Goal: Transaction & Acquisition: Purchase product/service

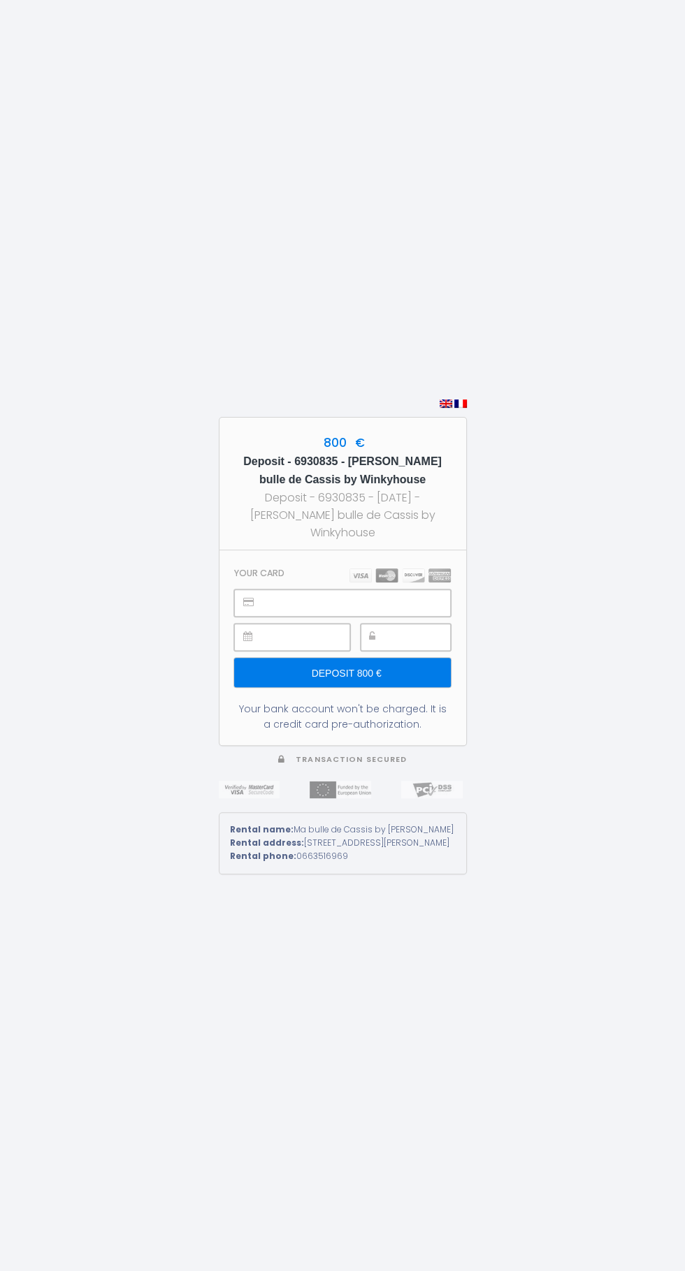
scroll to position [28, 0]
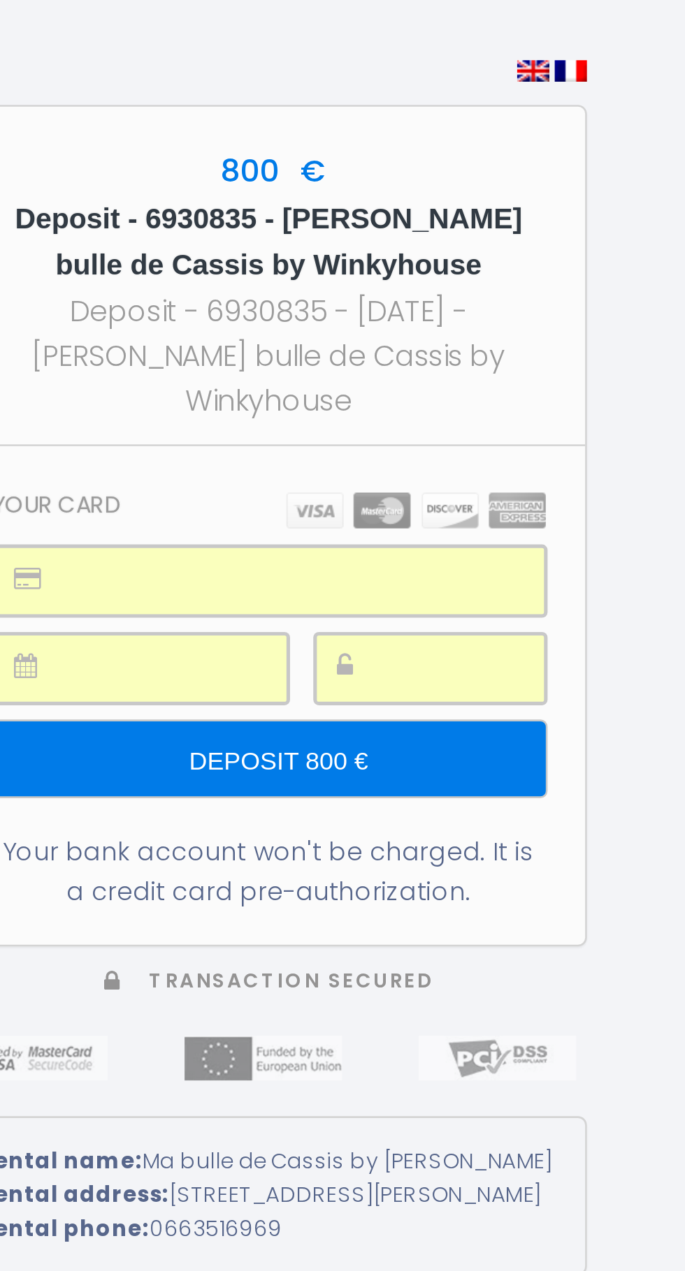
click at [400, 687] on input "Deposit 800 €" at bounding box center [342, 672] width 216 height 29
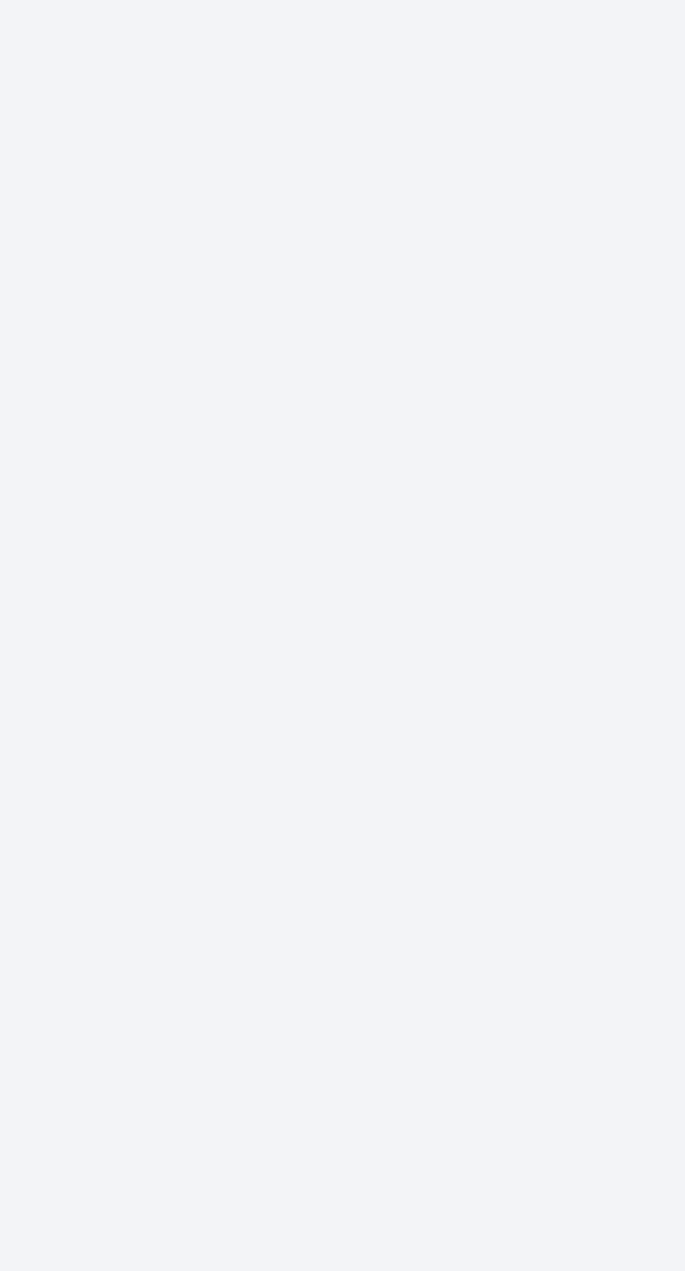
scroll to position [0, 0]
type input "Deposit 800 €"
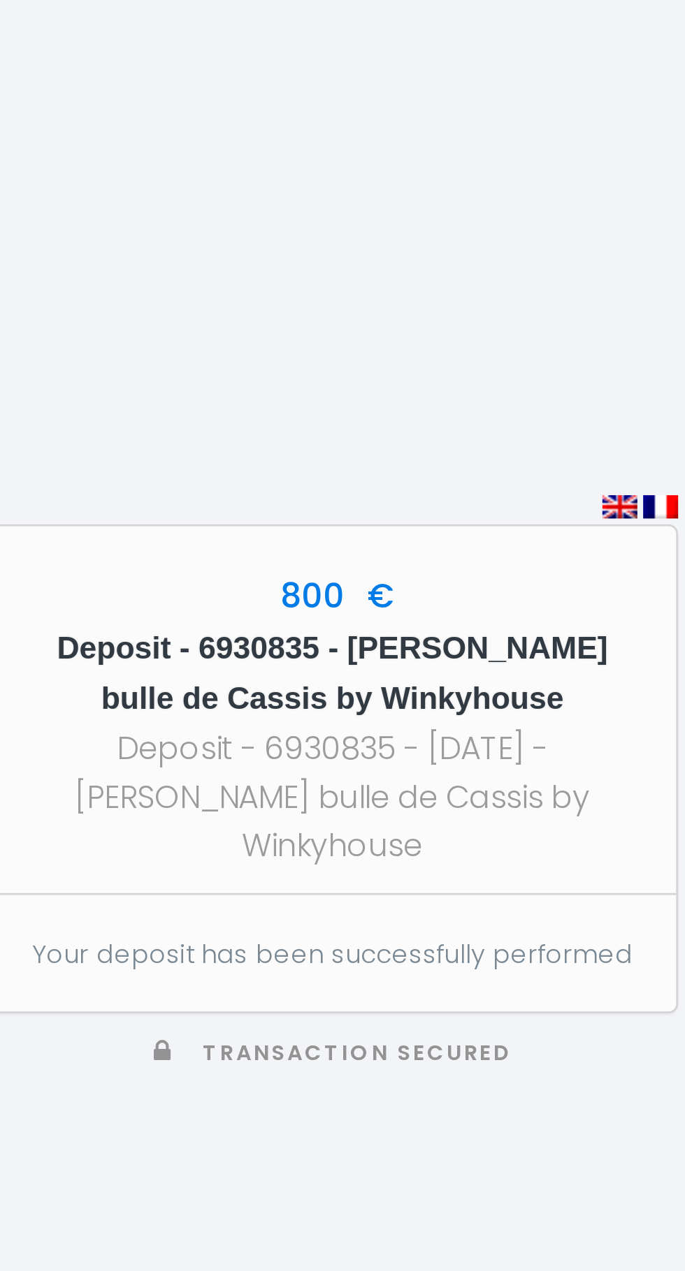
scroll to position [92, 0]
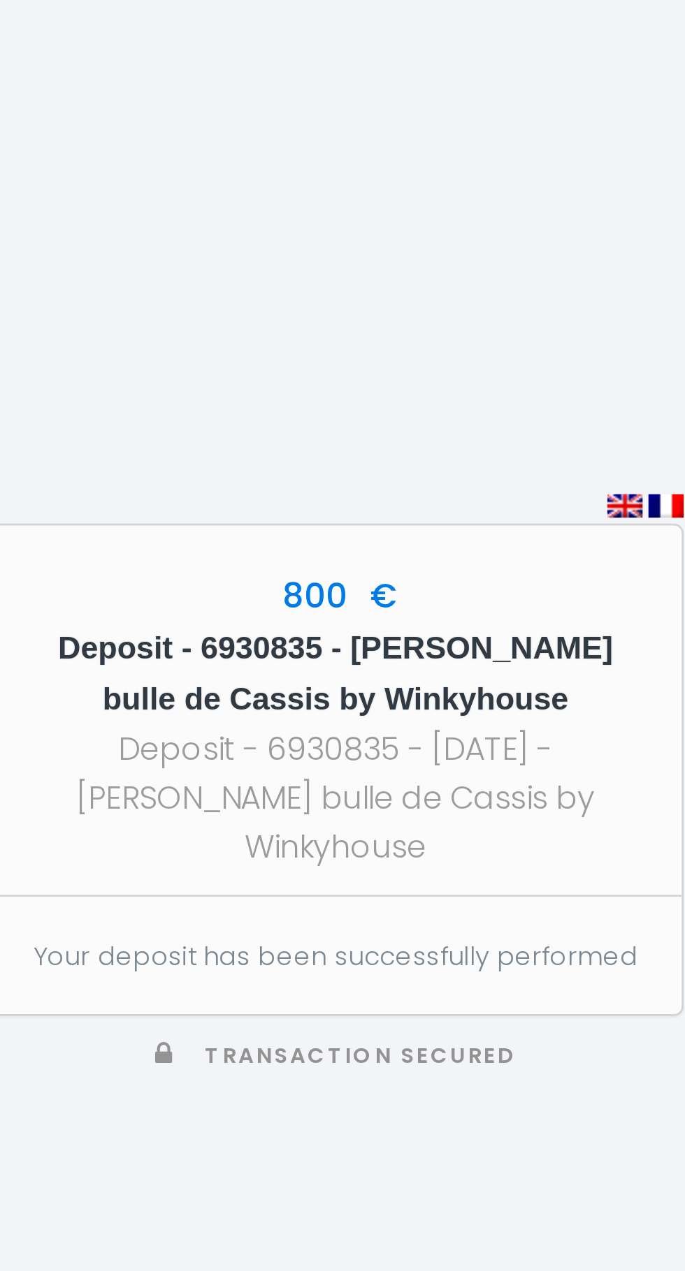
click at [391, 725] on div "800 € Deposit - 6930835 - [PERSON_NAME] bulle de Cassis by [PERSON_NAME] Deposi…" at bounding box center [343, 635] width 248 height 1271
